Goal: Transaction & Acquisition: Purchase product/service

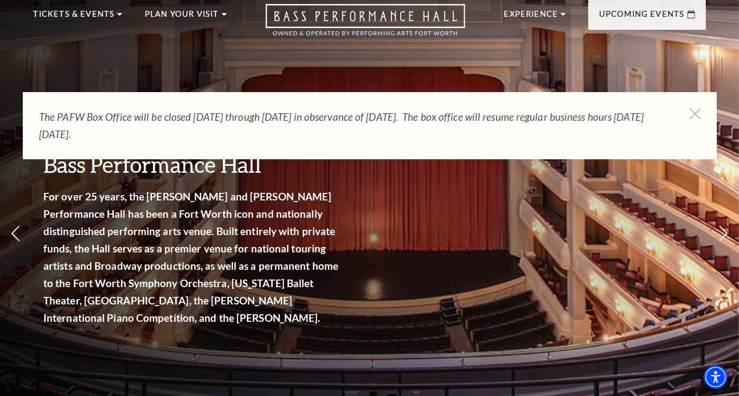
scroll to position [54, 0]
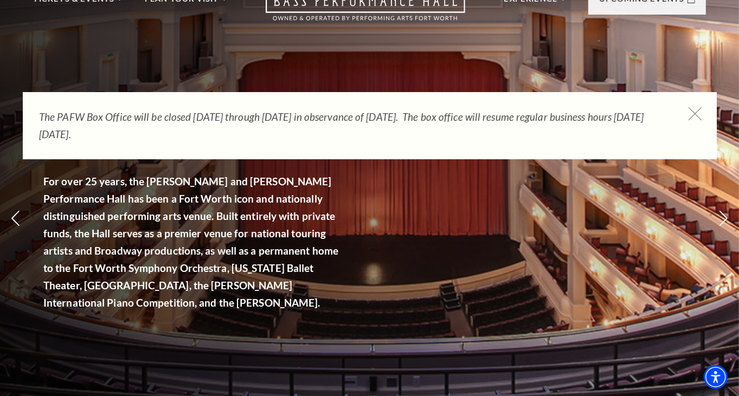
click at [696, 113] on icon at bounding box center [695, 114] width 14 height 14
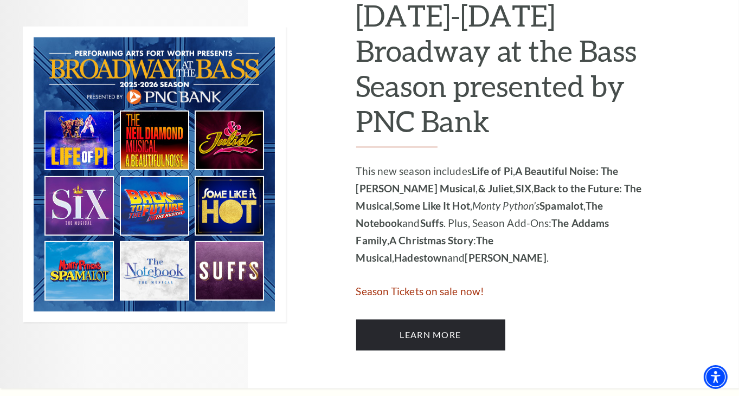
scroll to position [596, 0]
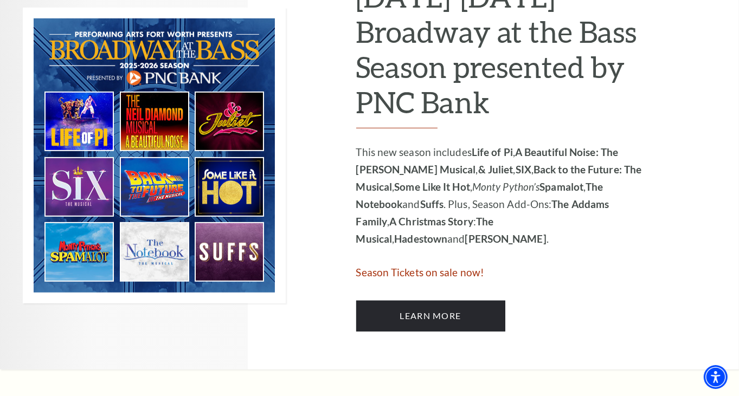
click at [165, 55] on img at bounding box center [154, 156] width 263 height 296
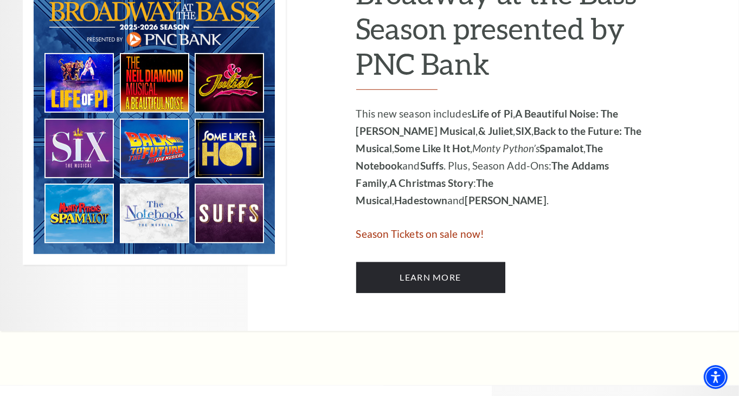
scroll to position [651, 0]
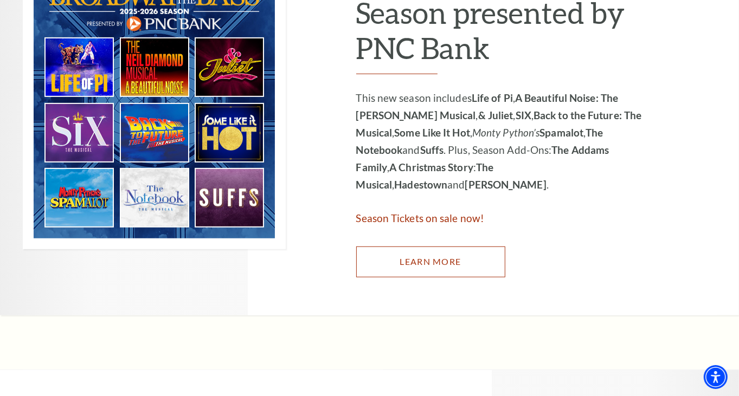
click at [402, 261] on link "Learn More" at bounding box center [430, 262] width 149 height 30
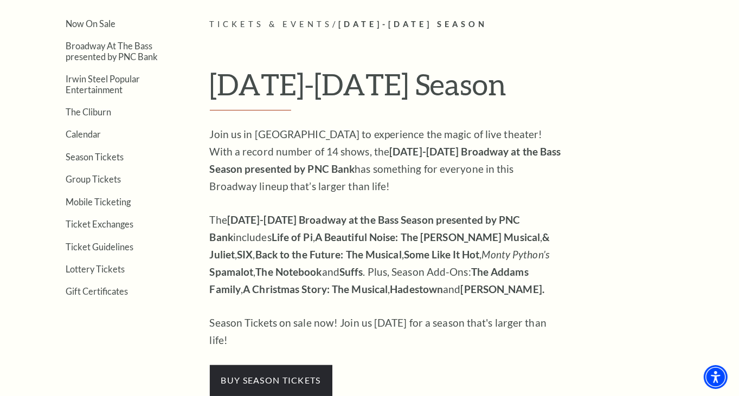
scroll to position [325, 0]
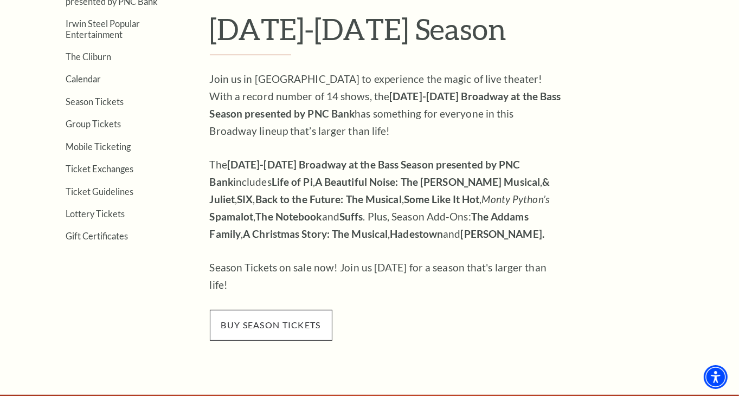
click at [273, 311] on span "buy season tickets" at bounding box center [271, 325] width 123 height 30
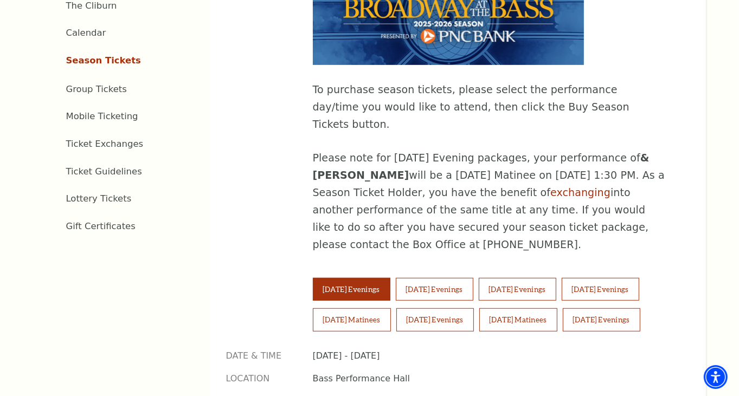
scroll to position [596, 0]
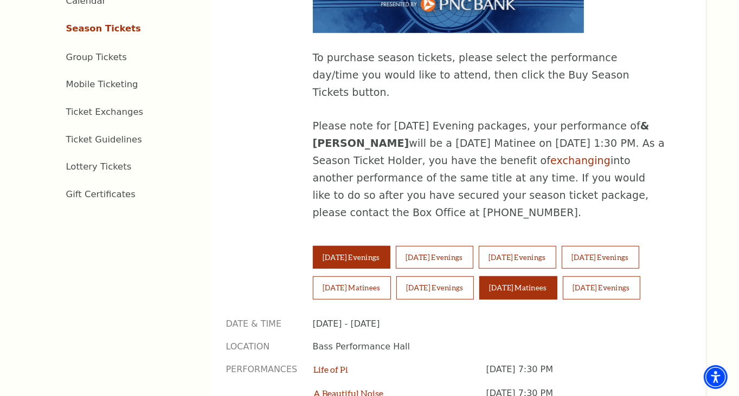
click at [540, 277] on button "Sunday Matinees" at bounding box center [518, 288] width 78 height 23
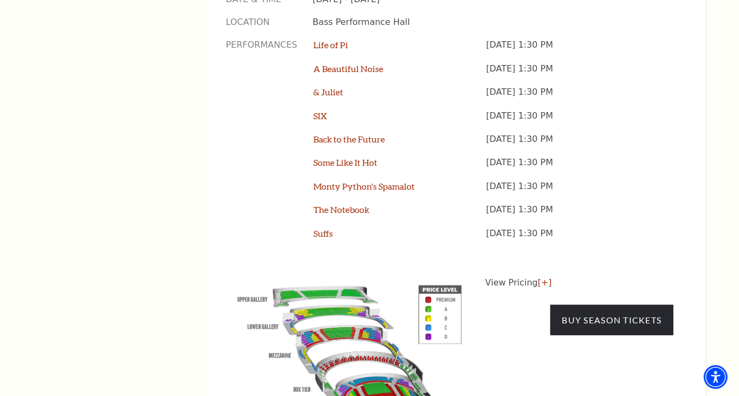
scroll to position [922, 0]
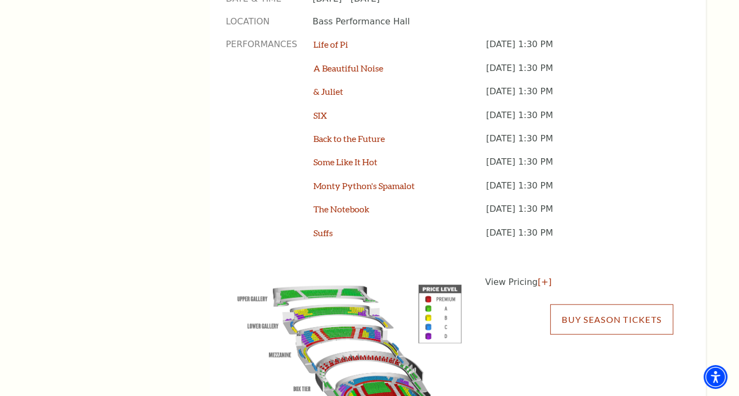
click at [588, 305] on link "Buy Season Tickets" at bounding box center [611, 320] width 123 height 30
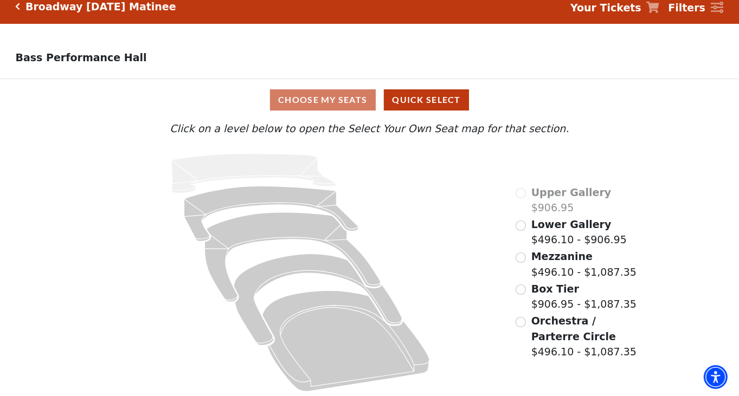
scroll to position [17, 0]
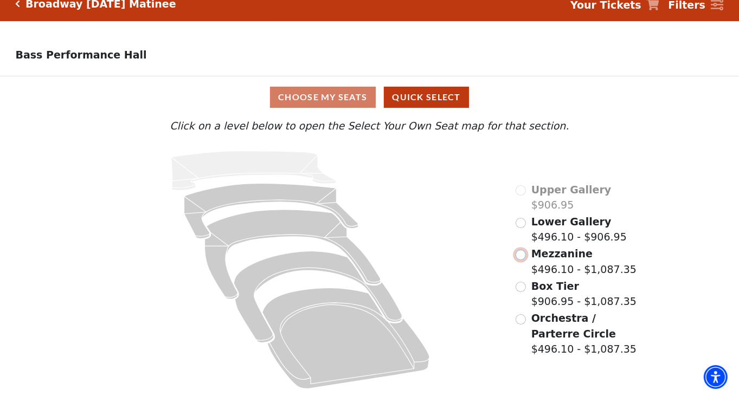
click at [525, 258] on input "Mezzanine$496.10 - $1,087.35\a" at bounding box center [521, 255] width 10 height 10
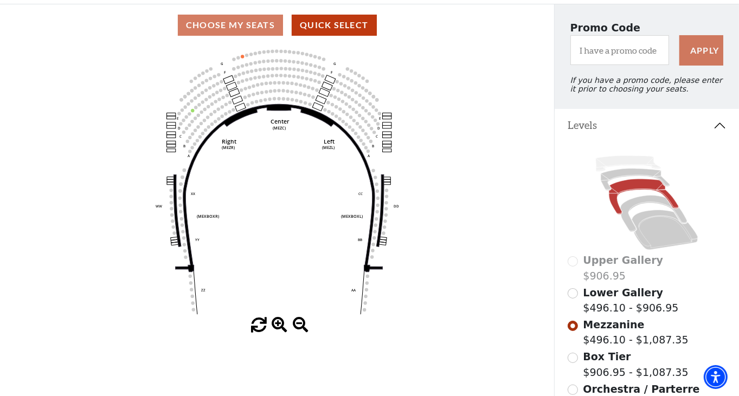
scroll to position [104, 0]
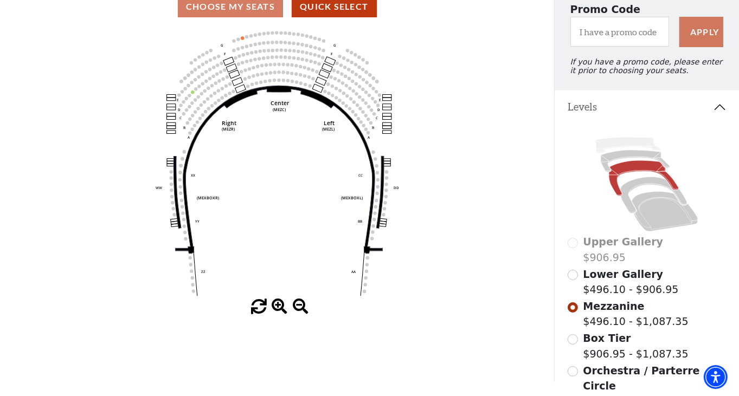
click at [447, 160] on icon "Center (MEZC) Right (MEZR) Left (MEZL) (MEXBOXR) (MEXBOXL) XX WW CC DD YY BB ZZ…" at bounding box center [277, 164] width 499 height 272
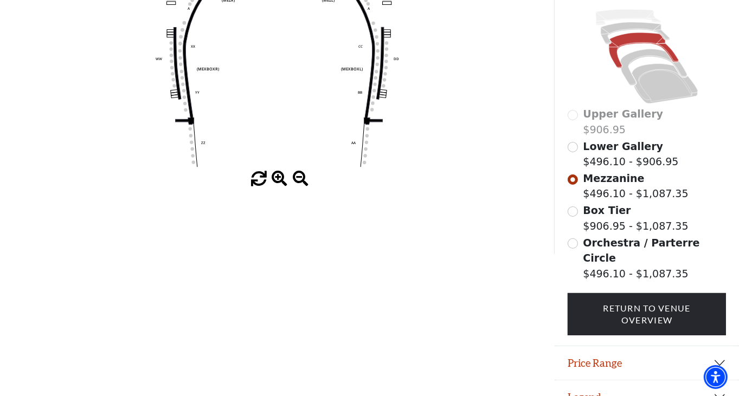
scroll to position [240, 0]
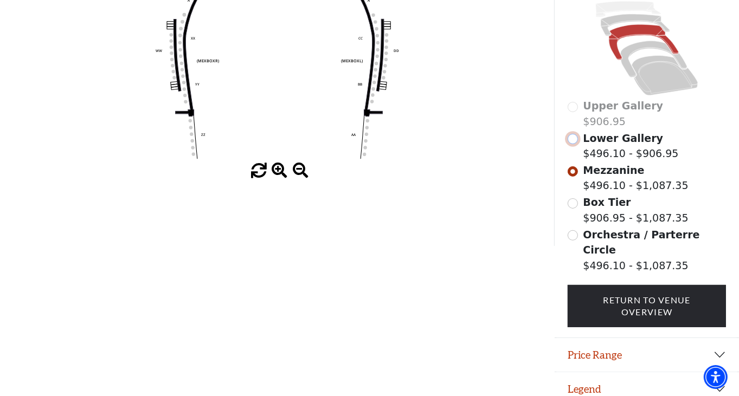
click at [573, 144] on input "Lower Gallery$496.10 - $906.95\a" at bounding box center [573, 139] width 10 height 10
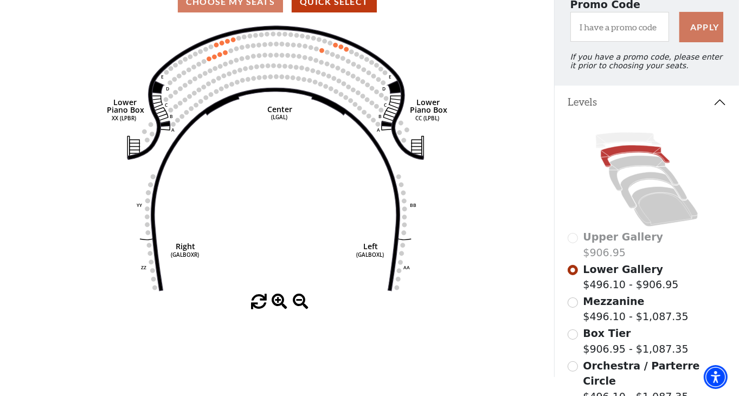
scroll to position [104, 0]
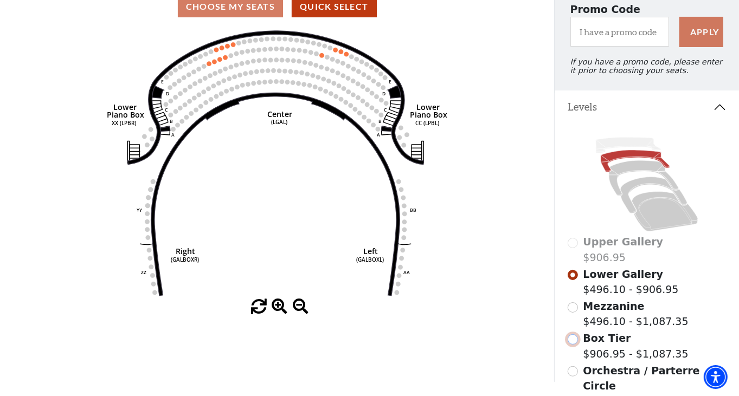
click at [574, 344] on input "Box Tier$906.95 - $1,087.35\a" at bounding box center [573, 340] width 10 height 10
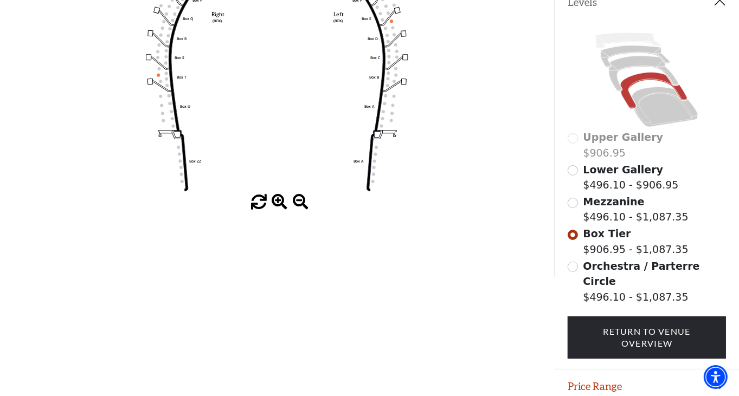
scroll to position [213, 0]
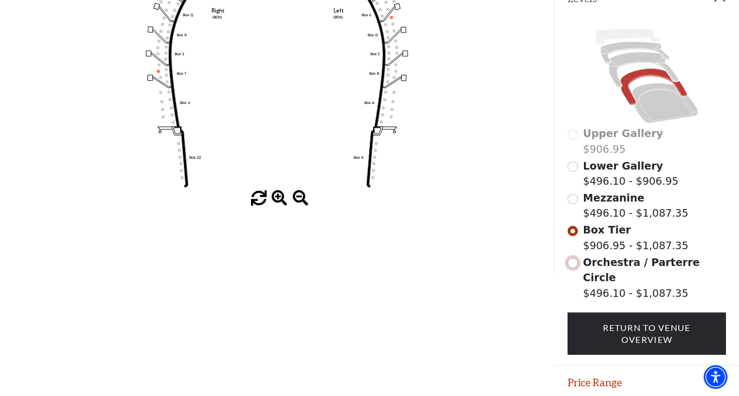
click at [570, 268] on input "Orchestra / Parterre Circle$496.10 - $1,087.35\a" at bounding box center [573, 263] width 10 height 10
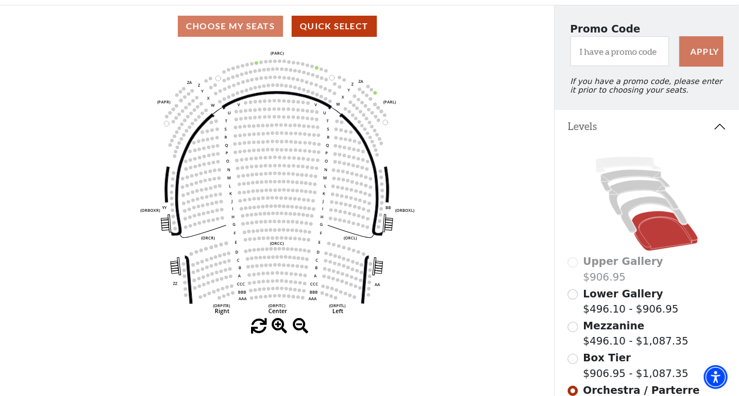
scroll to position [50, 0]
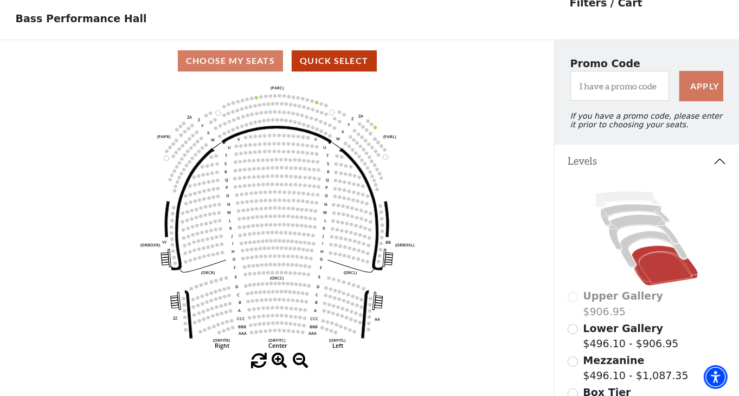
click at [277, 361] on span at bounding box center [280, 362] width 16 height 16
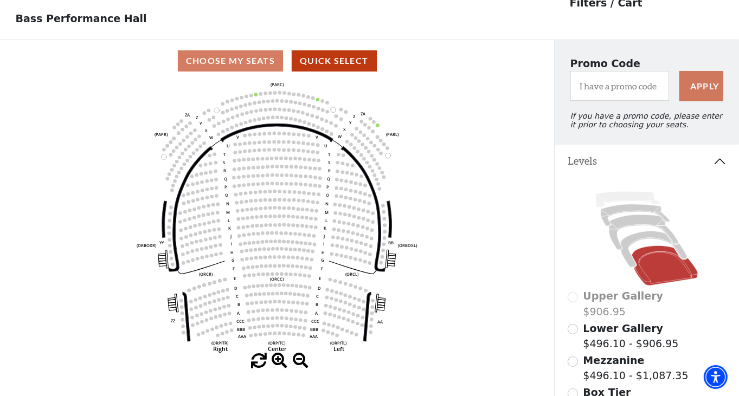
click at [277, 361] on span at bounding box center [280, 362] width 16 height 16
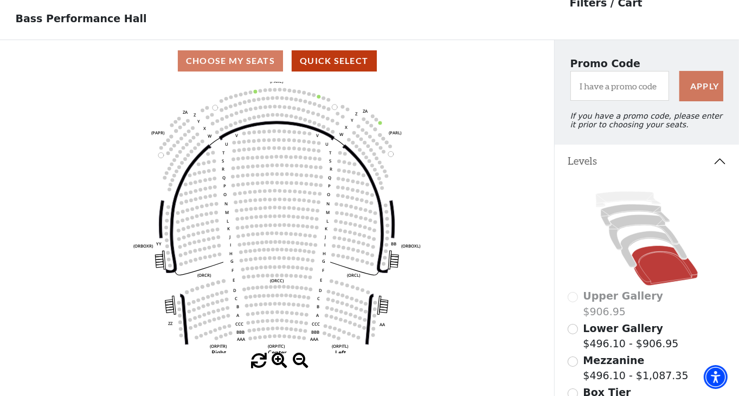
click at [277, 361] on span at bounding box center [280, 362] width 16 height 16
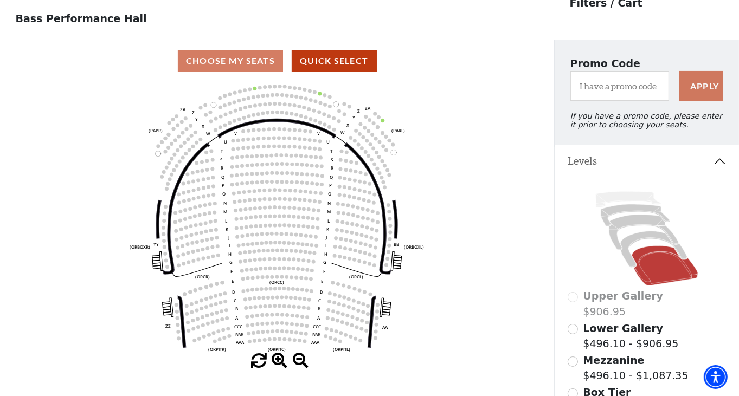
click at [277, 361] on span at bounding box center [280, 362] width 16 height 16
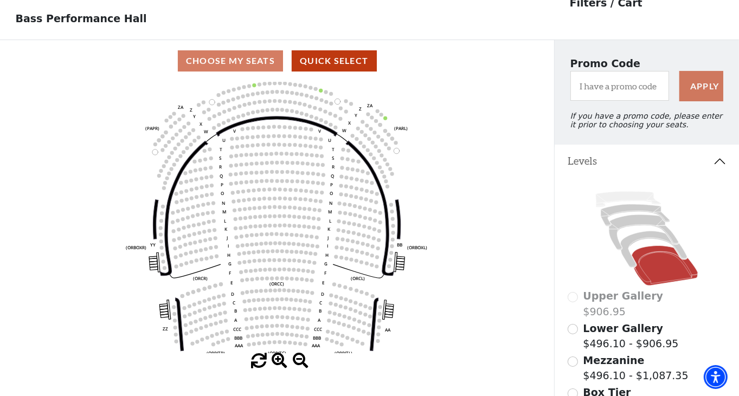
click at [277, 361] on span at bounding box center [280, 362] width 16 height 16
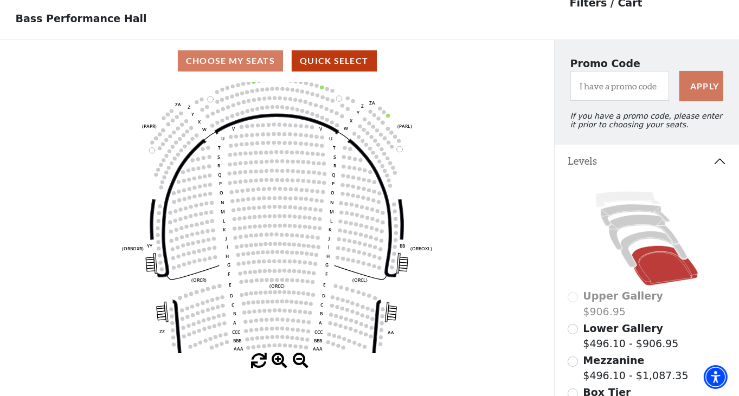
click at [277, 361] on span at bounding box center [280, 362] width 16 height 16
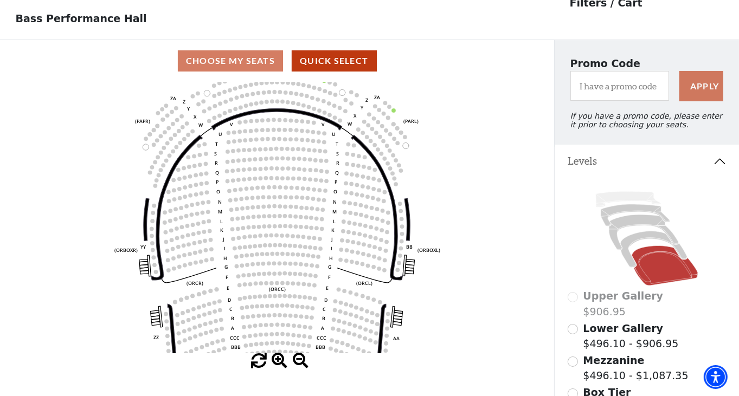
click at [277, 361] on span at bounding box center [280, 362] width 16 height 16
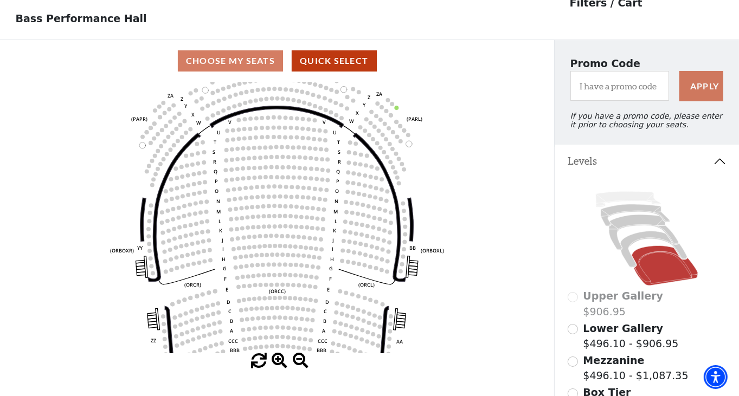
click at [277, 361] on span at bounding box center [280, 362] width 16 height 16
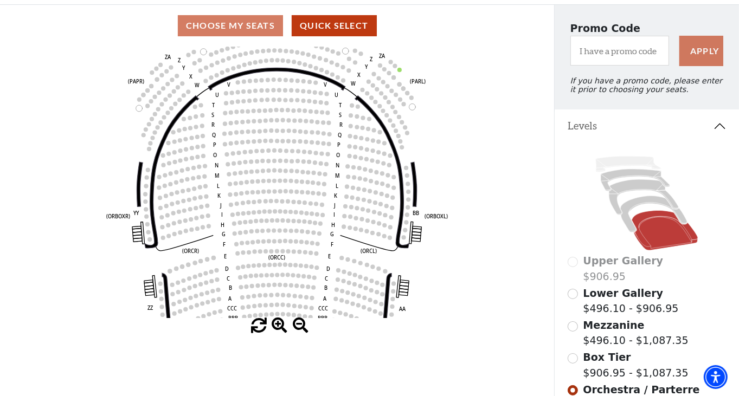
scroll to position [104, 0]
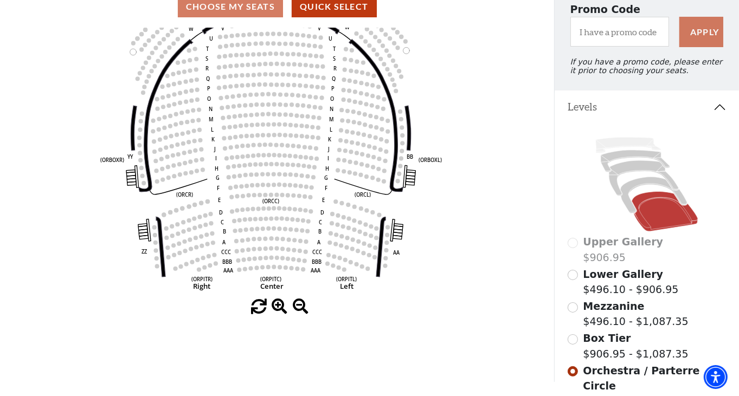
drag, startPoint x: 296, startPoint y: 281, endPoint x: 290, endPoint y: 254, distance: 27.8
click at [290, 242] on circle at bounding box center [289, 239] width 4 height 4
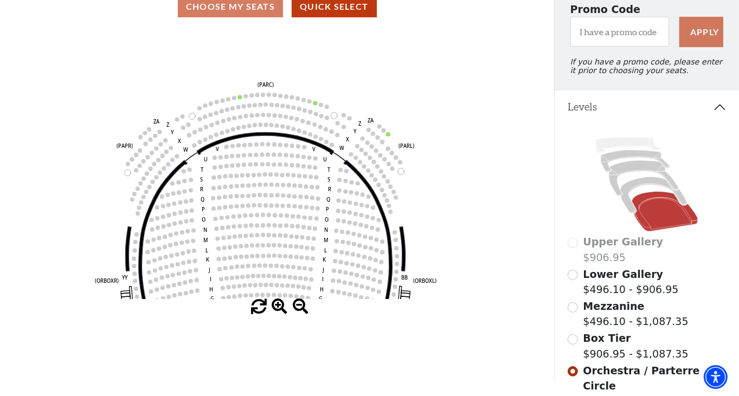
drag, startPoint x: 284, startPoint y: 153, endPoint x: 278, endPoint y: 264, distance: 110.7
click at [278, 264] on icon "Left (ORPITL) Right (ORPITR) Center (ORPITC) ZZ AA YY BB ZA ZA (ORCL) (ORCR) (O…" at bounding box center [277, 164] width 499 height 272
click at [456, 230] on icon "Left (ORPITL) Right (ORPITR) Center (ORPITC) ZZ AA YY BB ZA ZA (ORCL) (ORCR) (O…" at bounding box center [277, 164] width 499 height 272
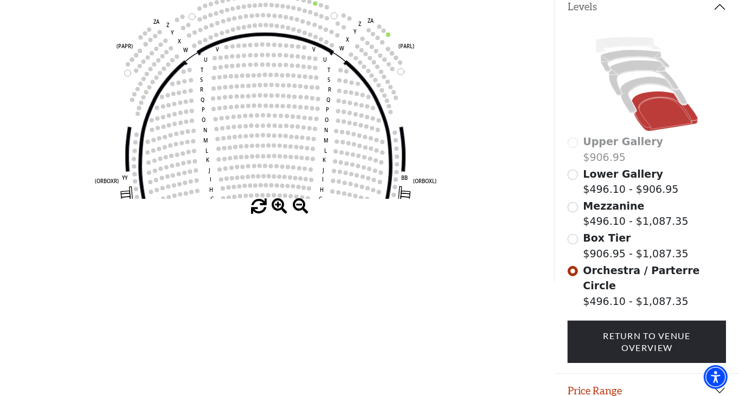
scroll to position [186, 0]
